Goal: Communication & Community: Answer question/provide support

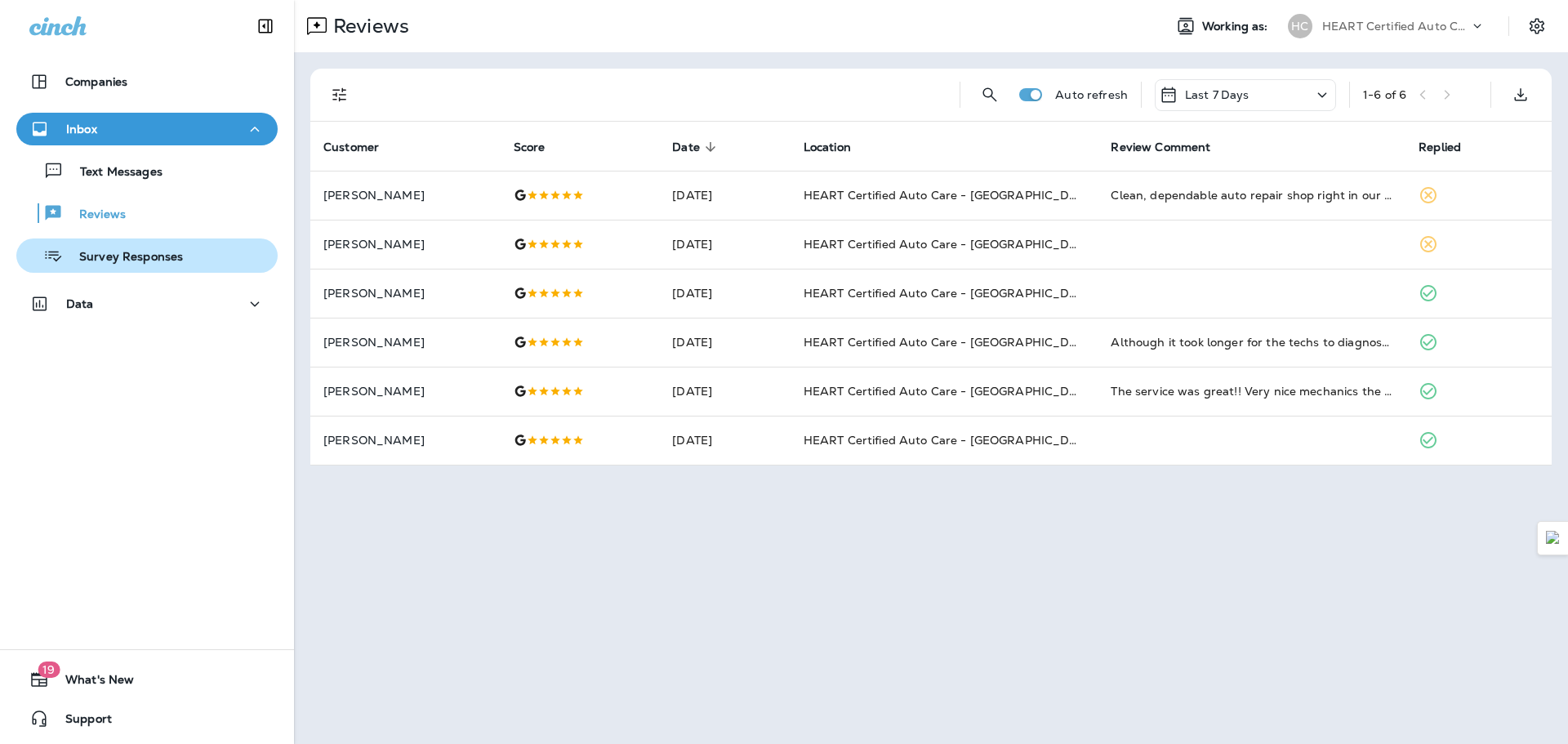
click at [164, 262] on p "Survey Responses" at bounding box center [122, 258] width 120 height 15
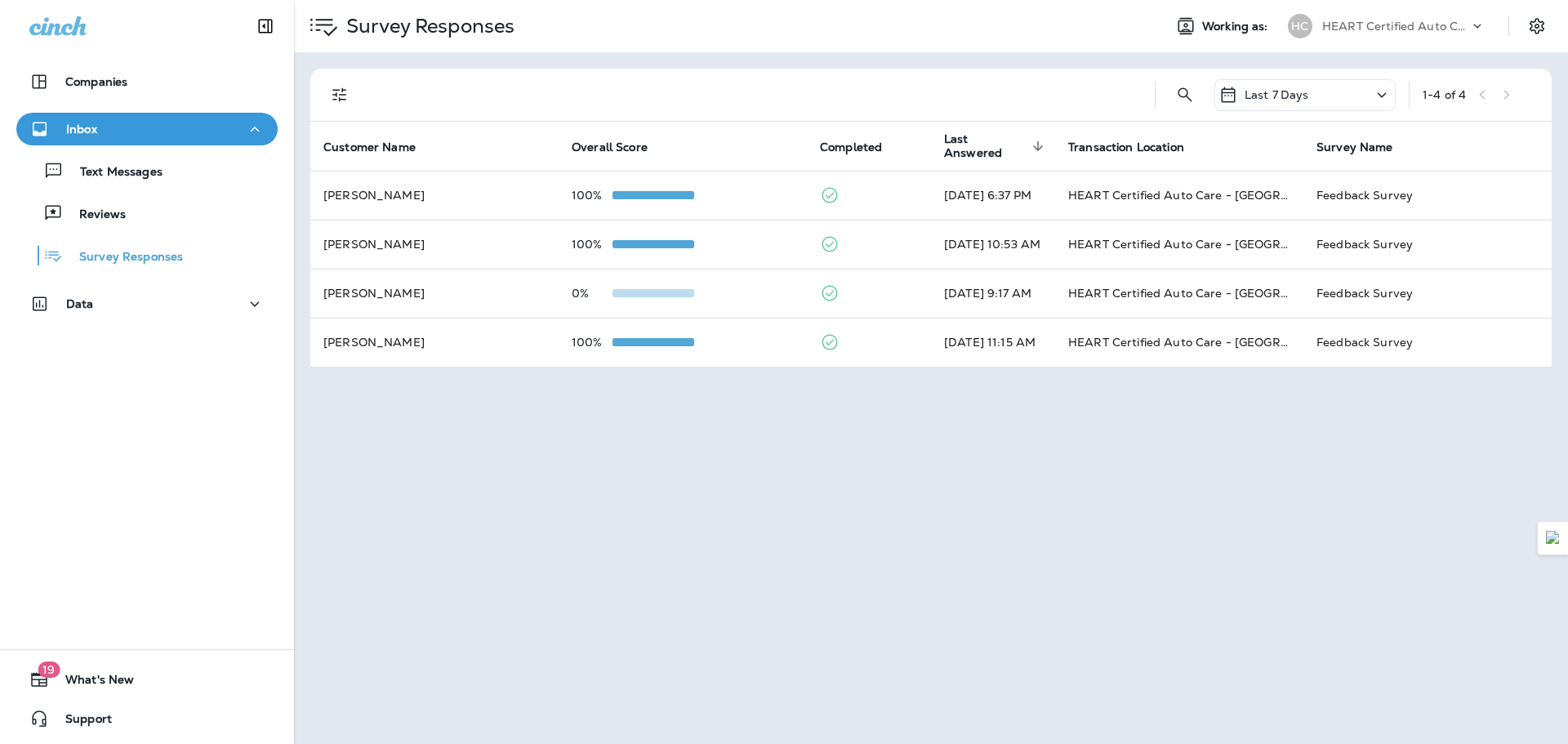
click at [165, 189] on div "Text Messages Reviews Survey Responses" at bounding box center [146, 209] width 261 height 127
click at [164, 175] on div "Text Messages" at bounding box center [147, 170] width 248 height 24
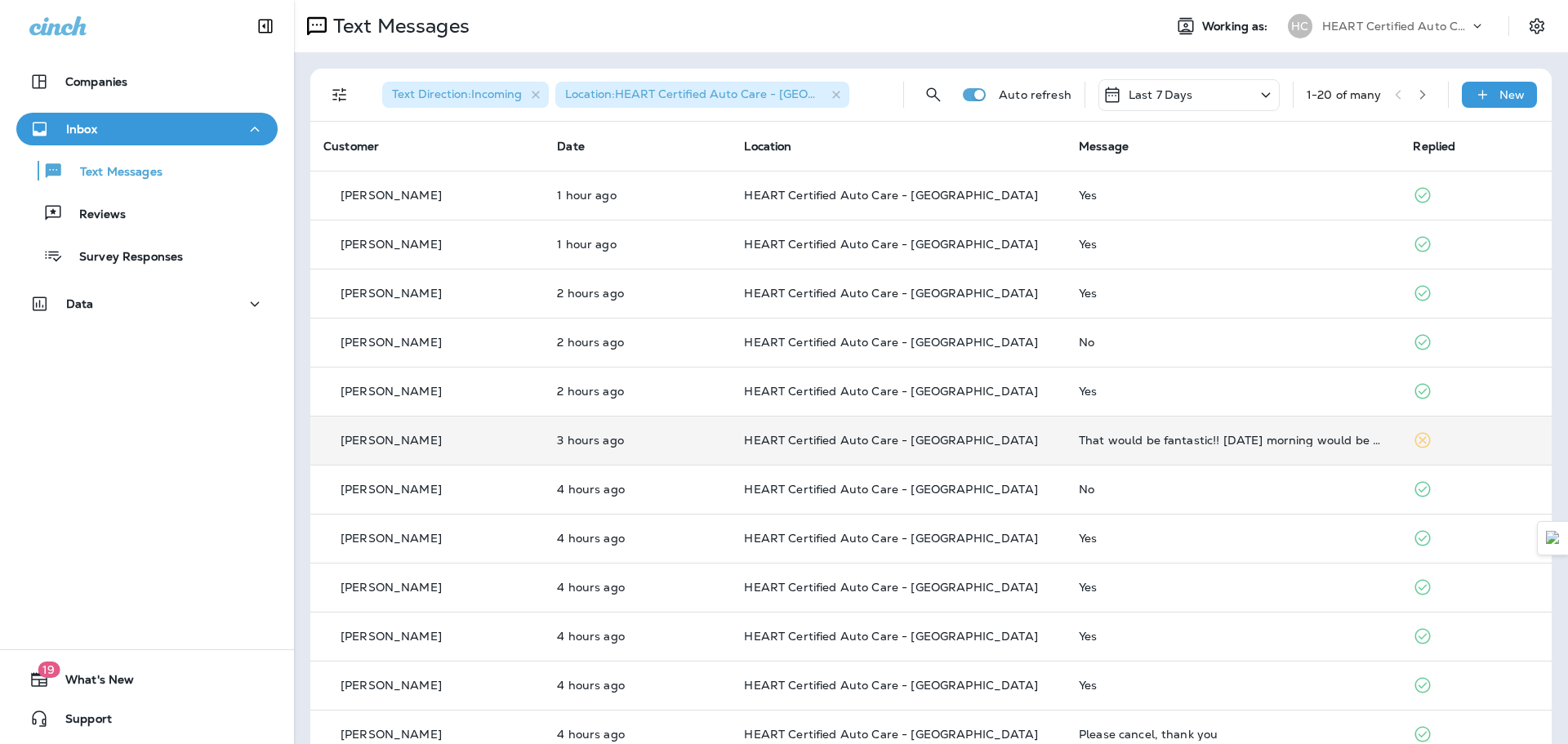
click at [1191, 450] on td "That would be fantastic!! [DATE] morning would be better because I have to pick…" at bounding box center [1232, 440] width 334 height 49
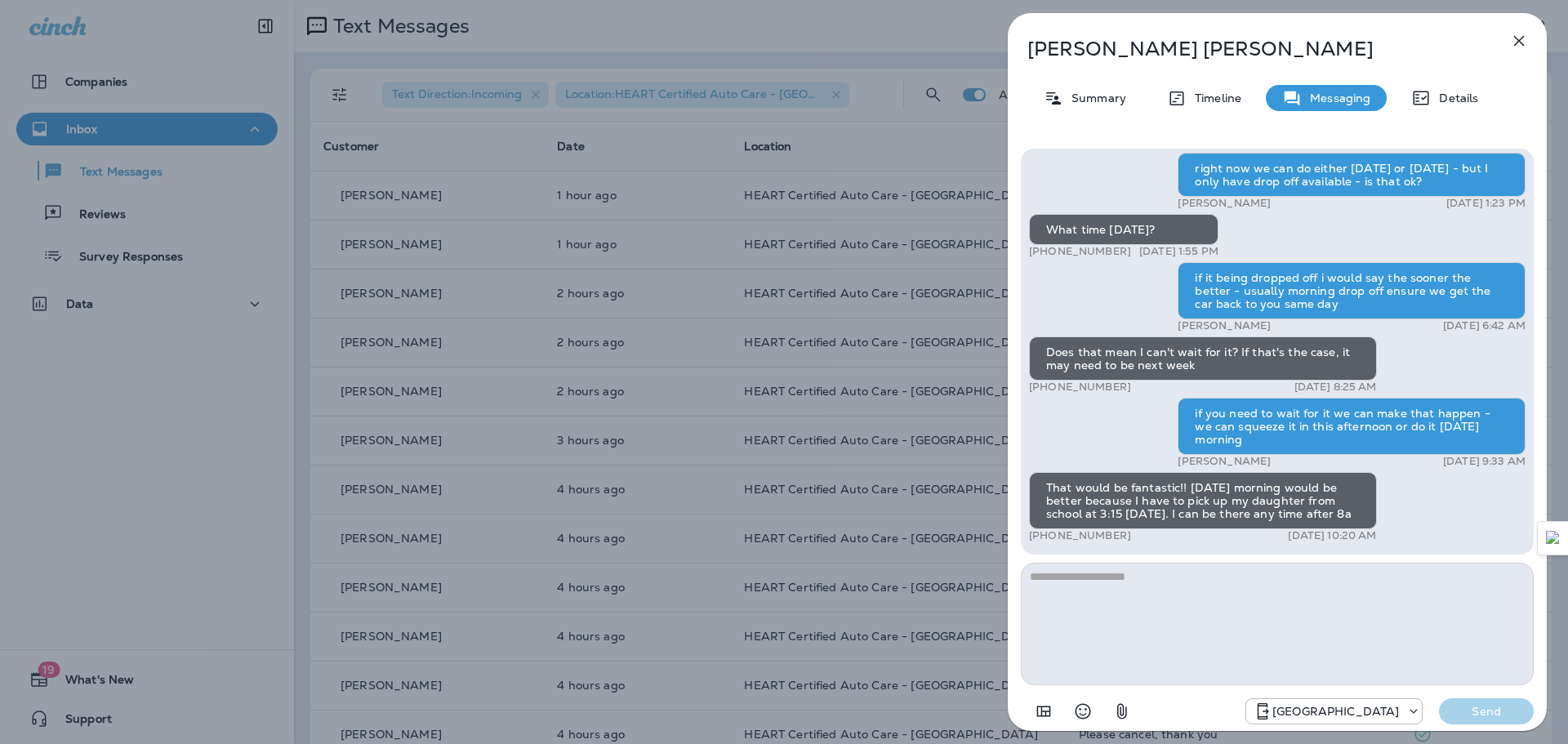
click at [1515, 38] on icon "button" at bounding box center [1519, 40] width 11 height 11
